Goal: Book appointment/travel/reservation

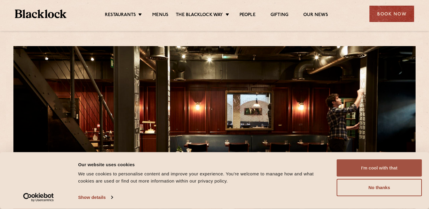
click at [361, 167] on button "I'm cool with that" at bounding box center [378, 168] width 85 height 17
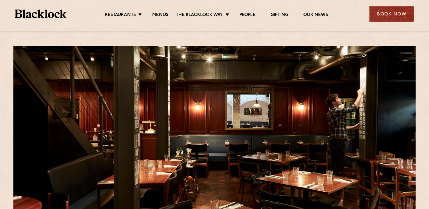
click at [389, 11] on div "Book Now" at bounding box center [391, 14] width 45 height 16
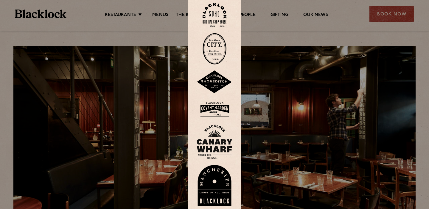
click at [218, 19] on img at bounding box center [214, 15] width 24 height 24
